Goal: Task Accomplishment & Management: Manage account settings

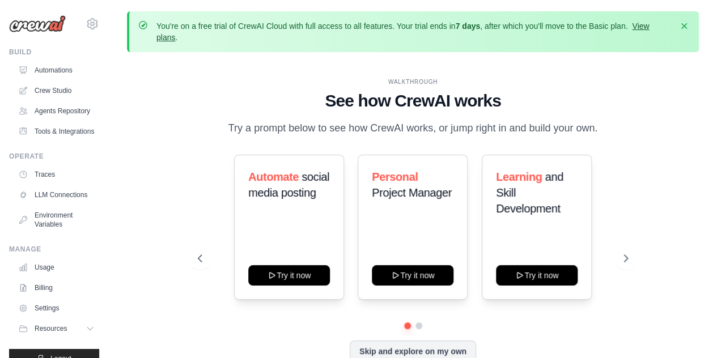
click at [649, 26] on link "View plans" at bounding box center [402, 32] width 492 height 20
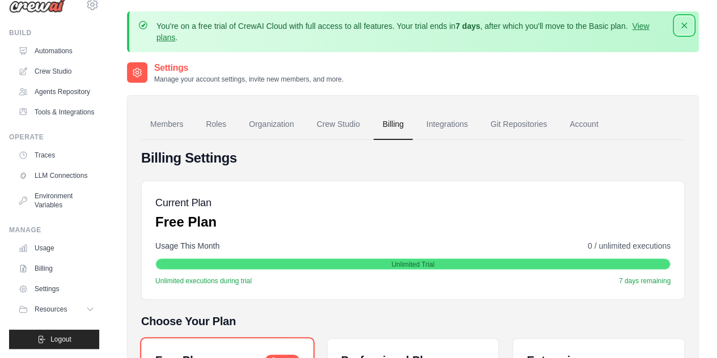
click at [683, 24] on icon "button" at bounding box center [684, 26] width 6 height 6
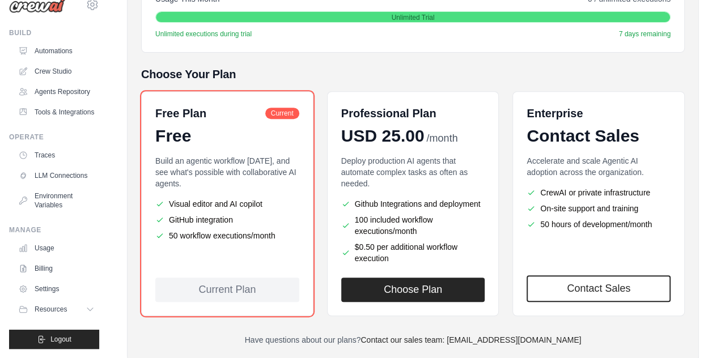
scroll to position [227, 0]
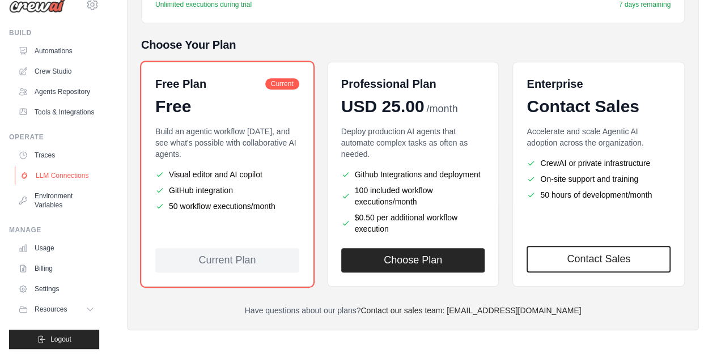
click at [37, 174] on link "LLM Connections" at bounding box center [58, 176] width 86 height 18
